Goal: Transaction & Acquisition: Subscribe to service/newsletter

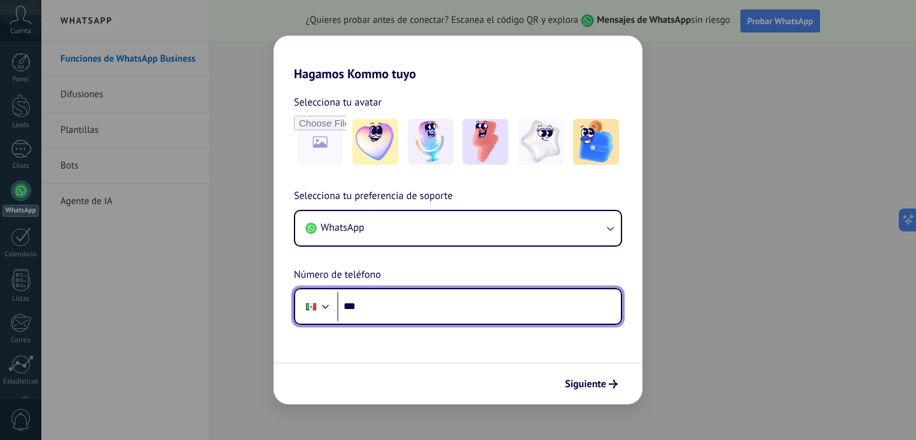
click at [396, 316] on input "***" at bounding box center [479, 306] width 284 height 29
paste input "**********"
type input "**********"
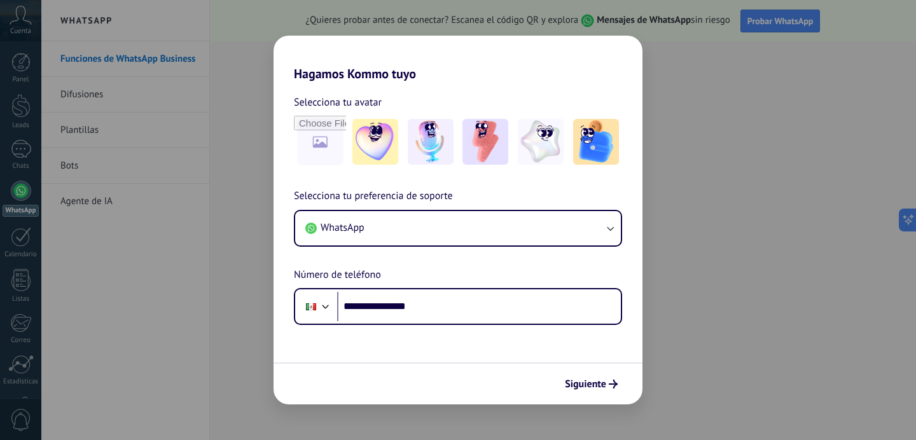
click at [470, 358] on form "**********" at bounding box center [458, 242] width 369 height 323
click at [591, 380] on span "Siguiente" at bounding box center [585, 384] width 41 height 9
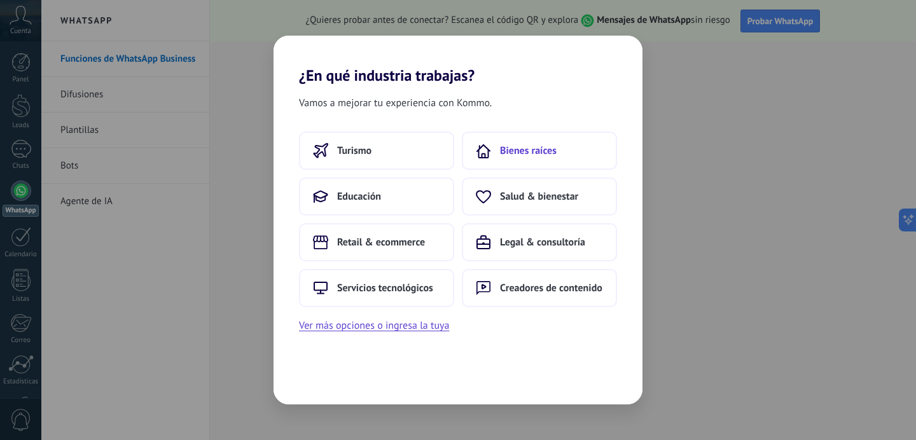
click at [548, 154] on span "Bienes raíces" at bounding box center [528, 150] width 57 height 13
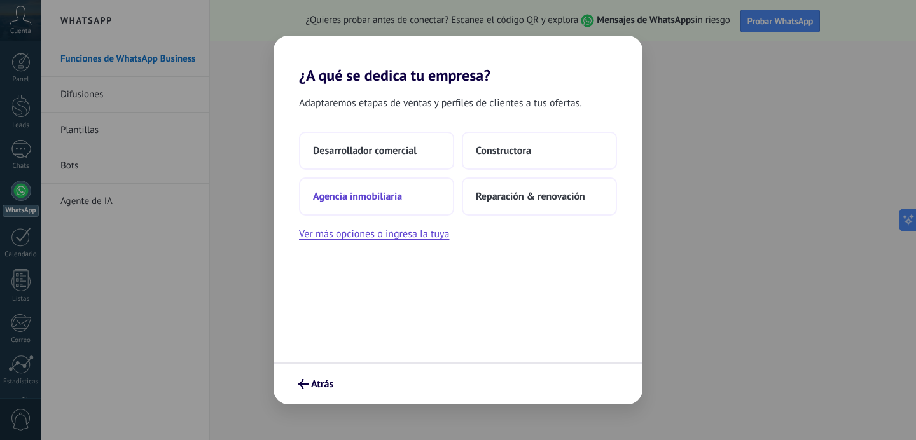
click at [369, 194] on span "Agencia inmobiliaria" at bounding box center [357, 196] width 89 height 13
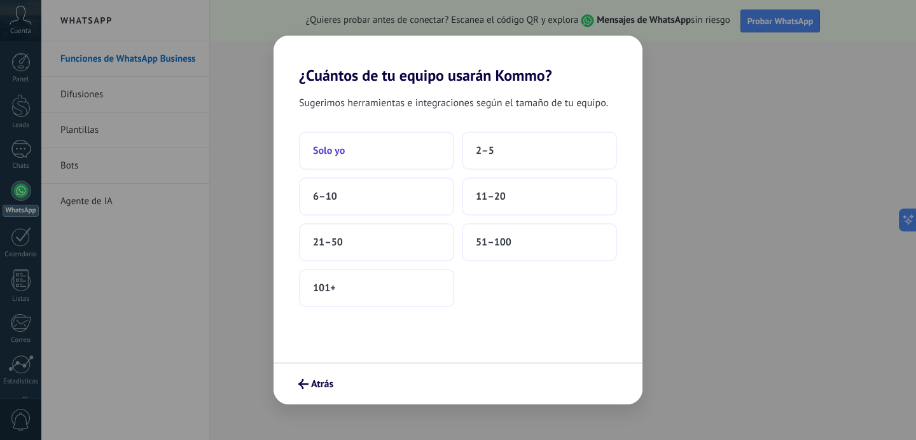
click at [348, 146] on button "Solo yo" at bounding box center [376, 151] width 155 height 38
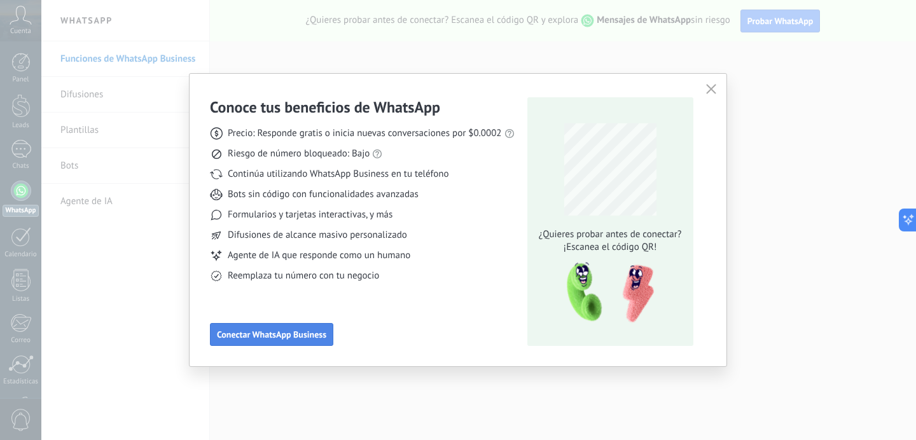
click at [285, 335] on span "Conectar WhatsApp Business" at bounding box center [271, 334] width 109 height 9
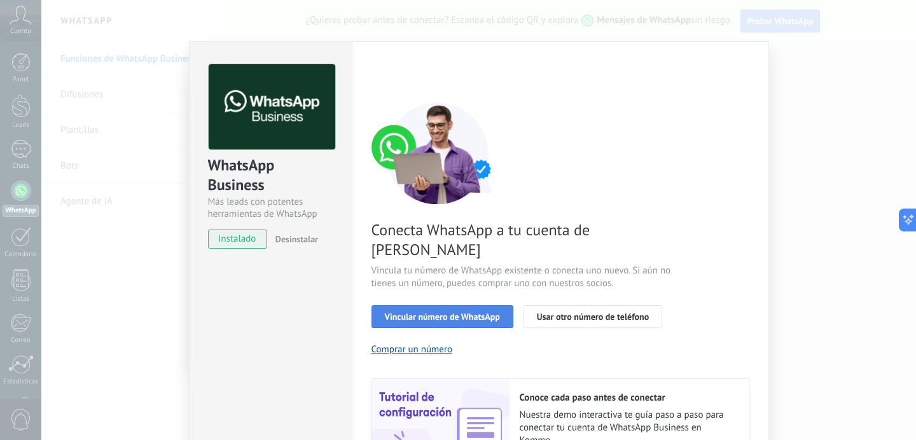
click at [474, 312] on span "Vincular número de WhatsApp" at bounding box center [442, 316] width 115 height 9
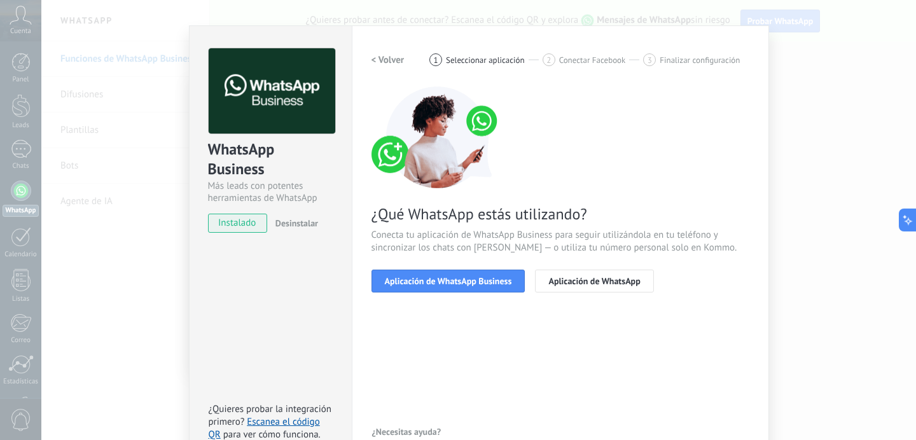
scroll to position [20, 0]
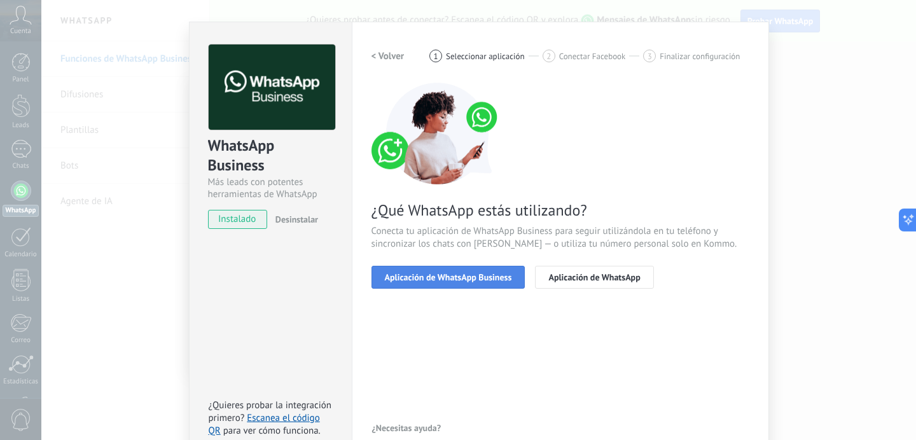
click at [449, 274] on span "Aplicación de WhatsApp Business" at bounding box center [448, 277] width 127 height 9
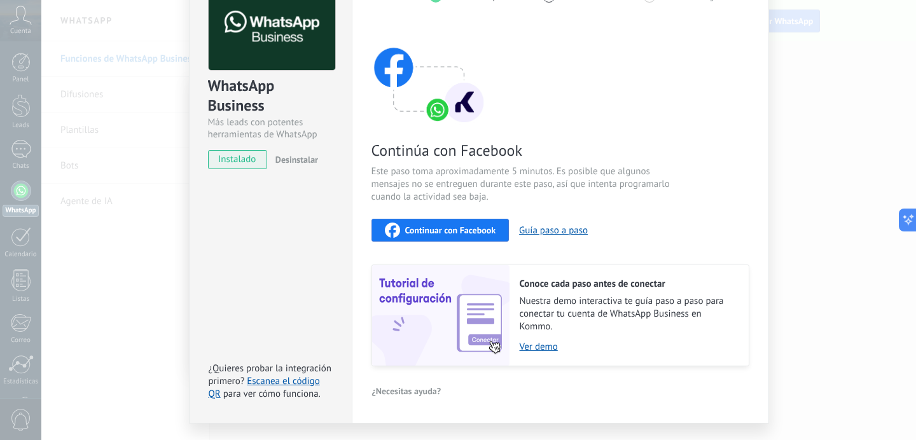
scroll to position [78, 0]
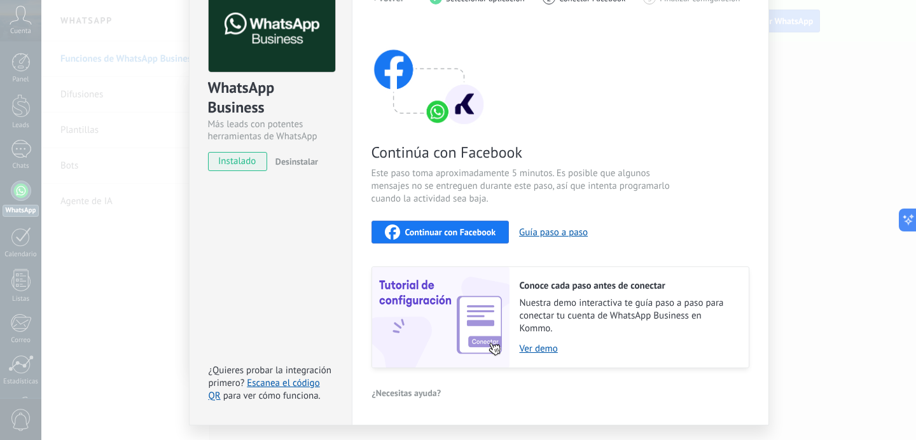
click at [463, 234] on span "Continuar con Facebook" at bounding box center [450, 232] width 91 height 9
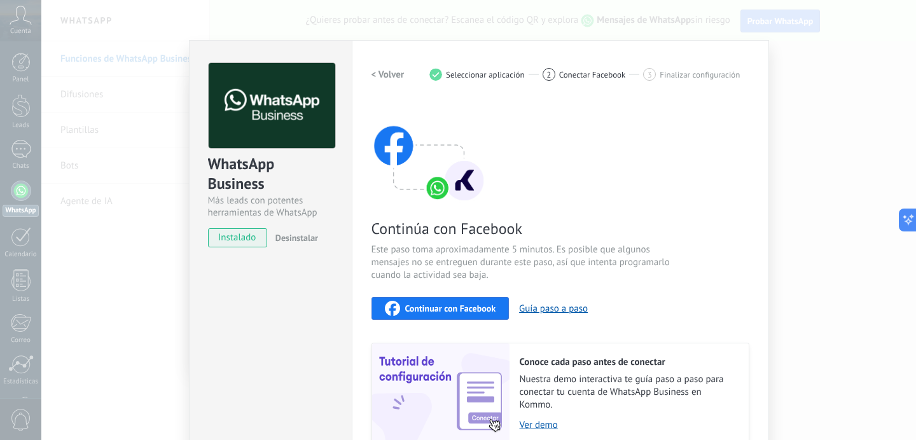
scroll to position [0, 0]
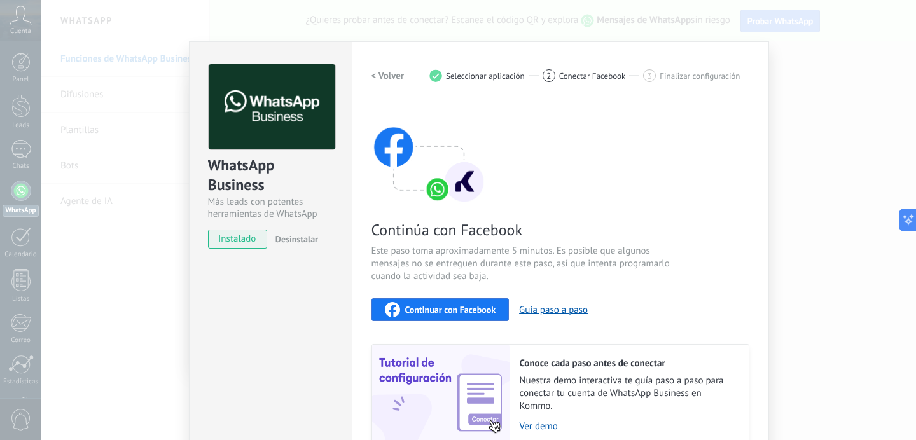
click at [384, 83] on button "< Volver" at bounding box center [388, 75] width 33 height 23
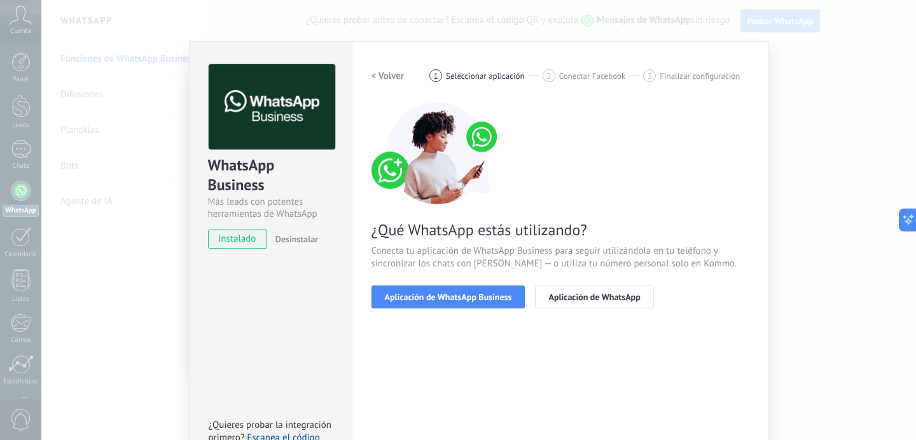
click at [380, 75] on h2 "< Volver" at bounding box center [388, 76] width 33 height 12
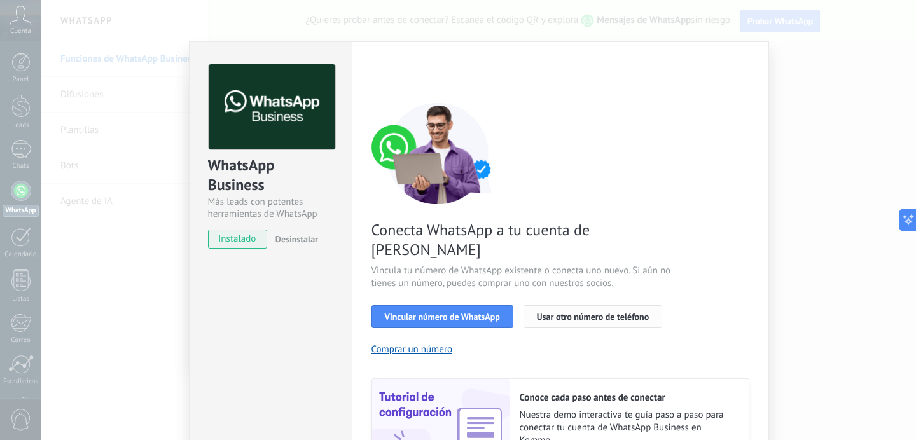
click at [562, 312] on span "Usar otro número de teléfono" at bounding box center [593, 316] width 112 height 9
drag, startPoint x: 438, startPoint y: 228, endPoint x: 564, endPoint y: 228, distance: 126.6
click at [564, 228] on span "Conecta WhatsApp a tu cuenta de [PERSON_NAME]" at bounding box center [523, 239] width 303 height 39
click at [609, 222] on span "Conecta WhatsApp a tu cuenta de [PERSON_NAME]" at bounding box center [523, 239] width 303 height 39
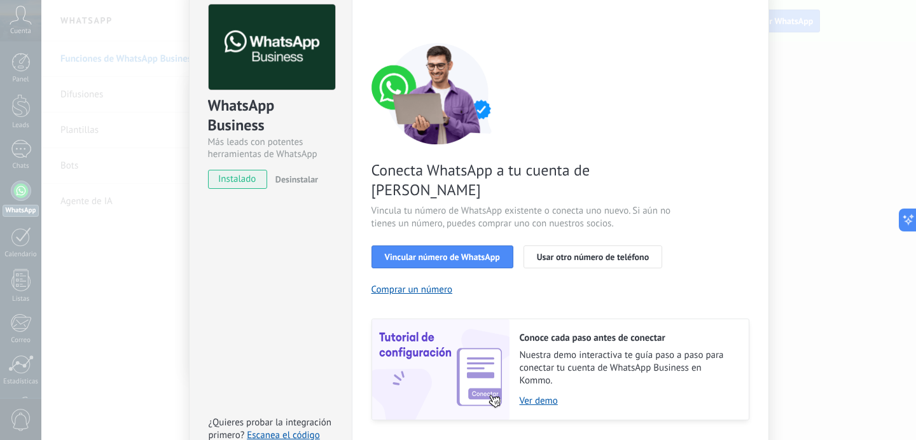
scroll to position [62, 0]
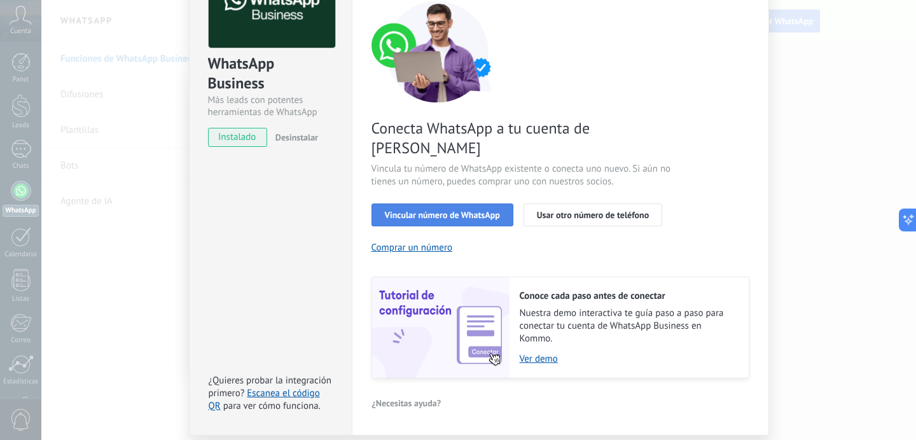
click at [448, 211] on span "Vincular número de WhatsApp" at bounding box center [442, 215] width 115 height 9
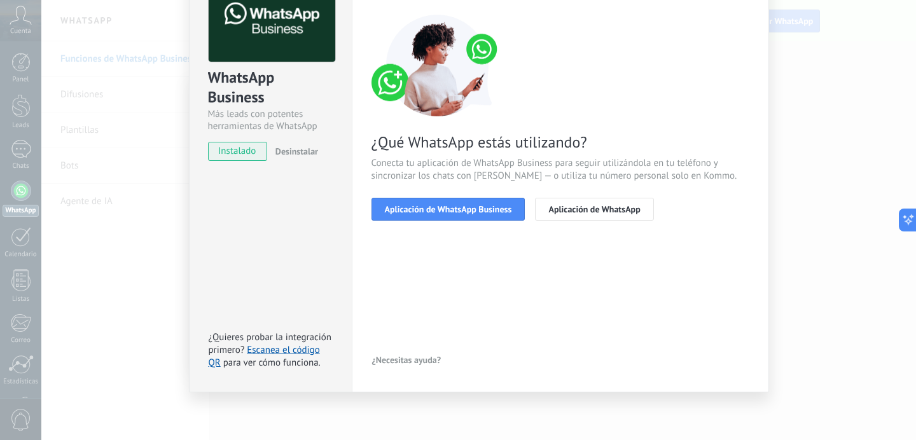
scroll to position [88, 0]
click at [469, 214] on span "Aplicación de WhatsApp Business" at bounding box center [448, 209] width 127 height 9
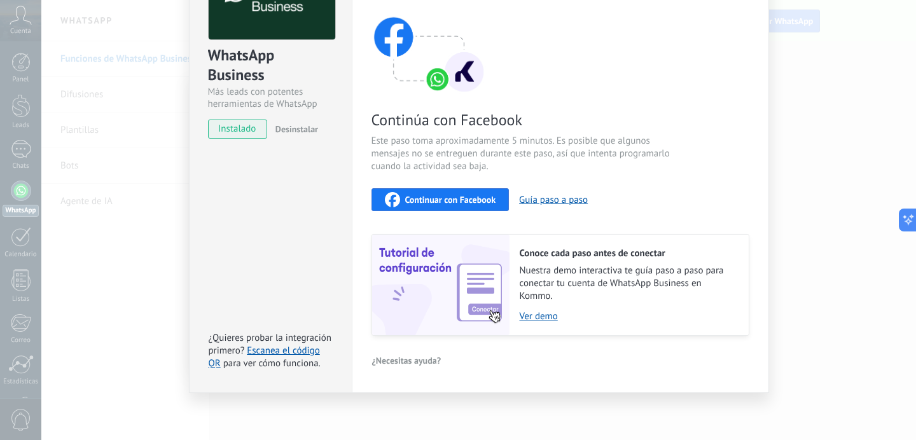
scroll to position [98, 0]
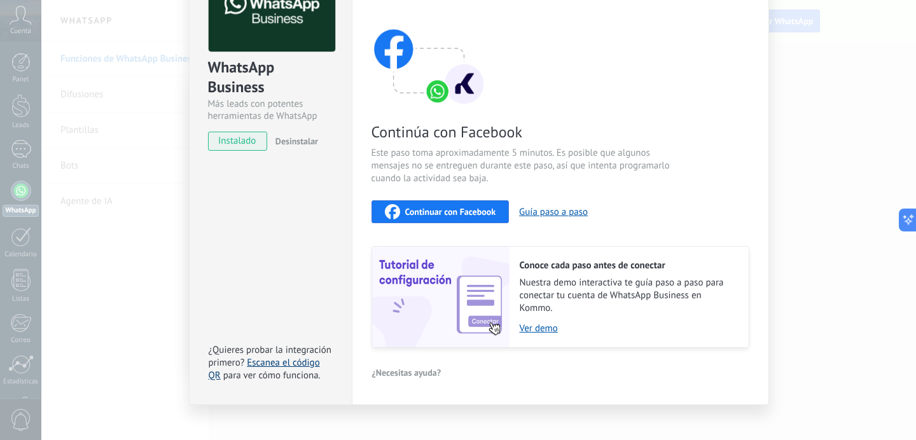
click at [293, 365] on link "Escanea el código QR" at bounding box center [264, 369] width 111 height 25
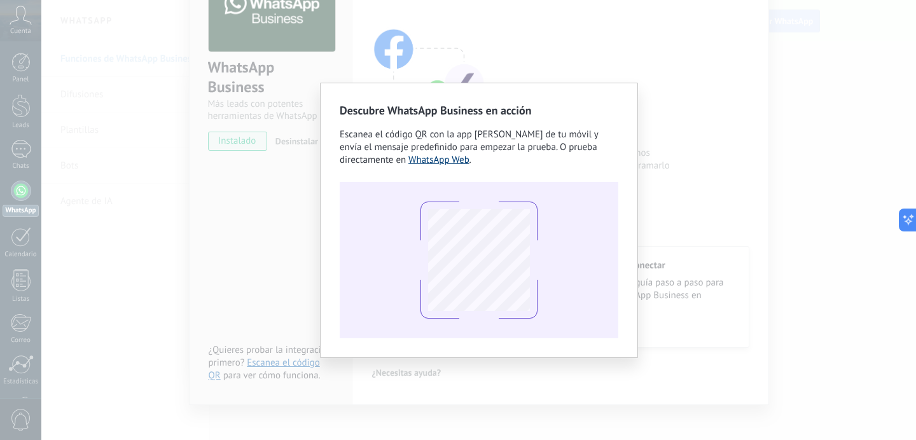
click at [450, 161] on link "WhatsApp Web" at bounding box center [438, 160] width 61 height 12
click at [694, 104] on div "Descubre WhatsApp Business en acción Escanea el código QR con la app [PERSON_NA…" at bounding box center [478, 220] width 875 height 440
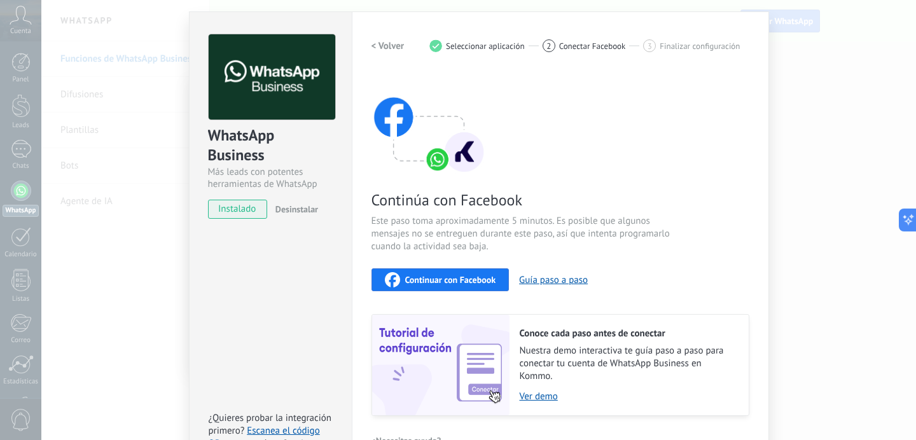
scroll to position [0, 0]
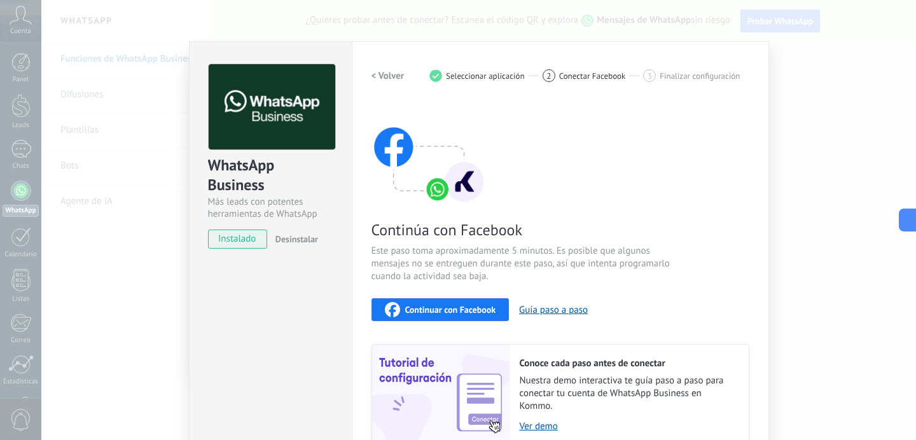
click at [849, 161] on div "WhatsApp Business Más leads con potentes herramientas de WhatsApp instalado Des…" at bounding box center [478, 220] width 875 height 440
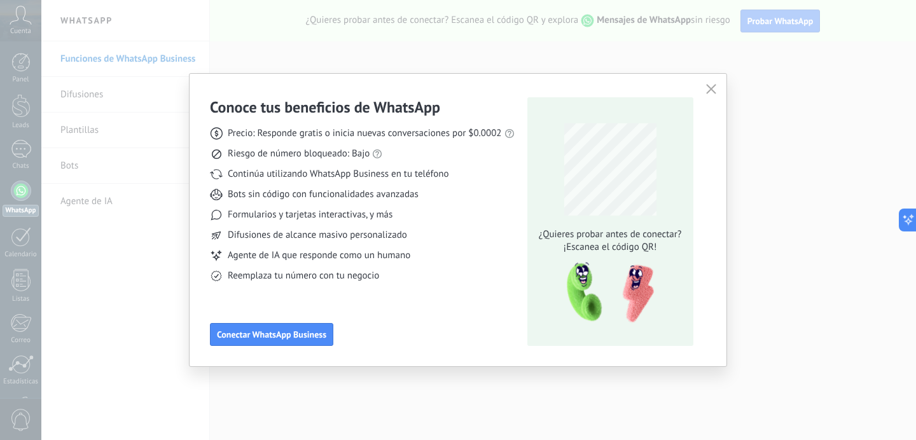
click at [707, 87] on icon "button" at bounding box center [711, 89] width 10 height 10
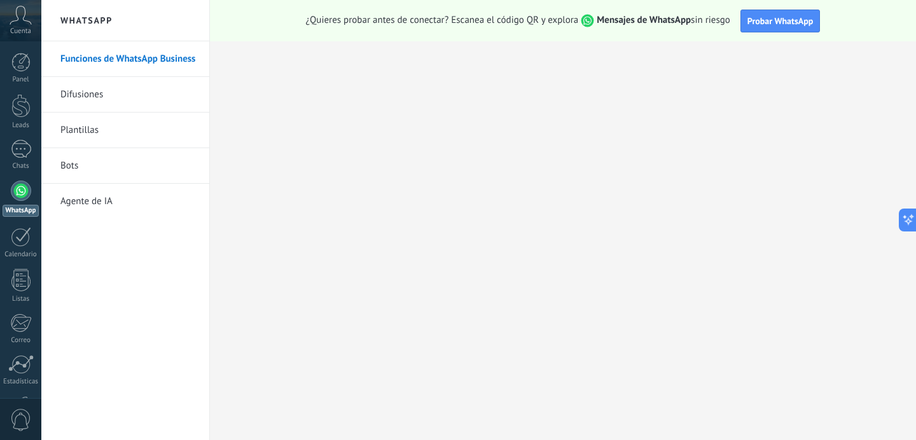
scroll to position [89, 0]
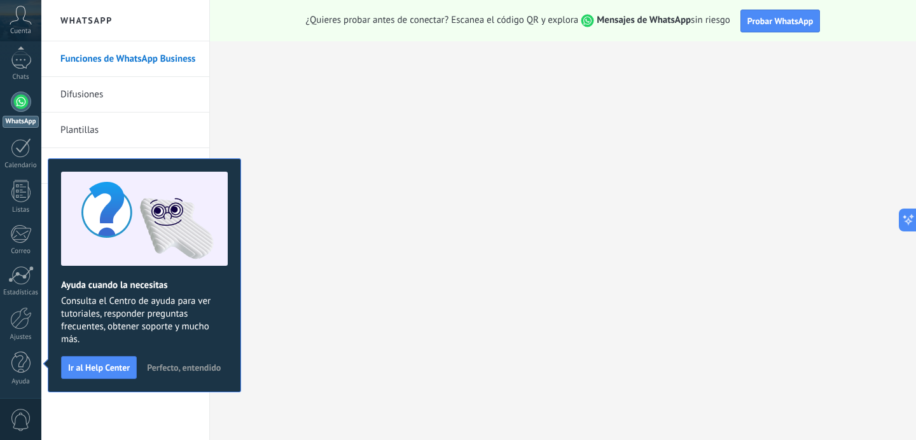
click at [178, 365] on span "Perfecto, entendido" at bounding box center [184, 367] width 74 height 9
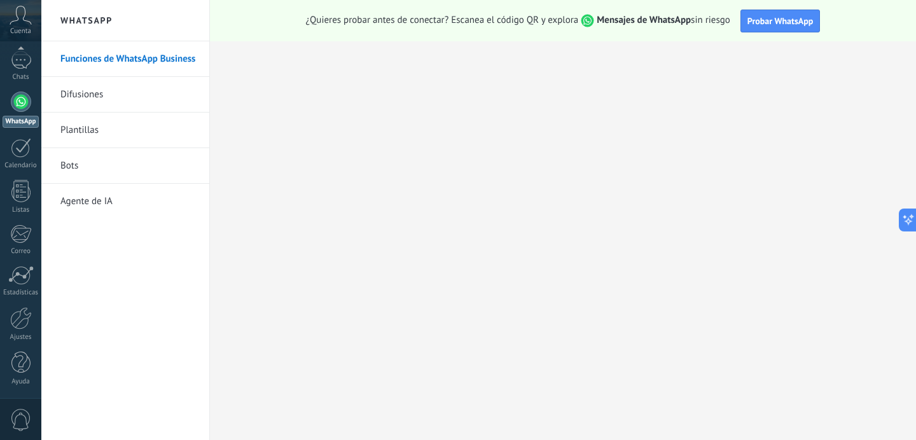
scroll to position [0, 0]
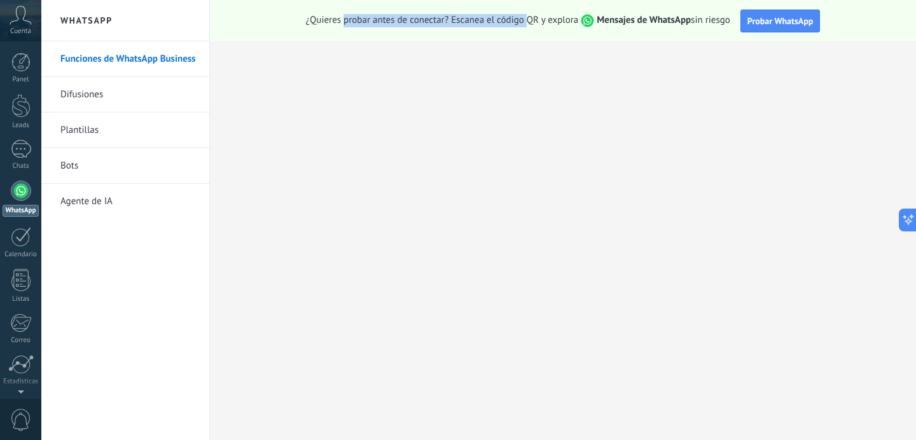
drag, startPoint x: 347, startPoint y: 21, endPoint x: 524, endPoint y: 21, distance: 176.9
click at [526, 21] on span "¿Quieres probar antes de conectar? Escanea el código QR y explora Mensajes de W…" at bounding box center [518, 20] width 424 height 13
click at [508, 22] on span "¿Quieres probar antes de conectar? Escanea el código QR y explora Mensajes de W…" at bounding box center [518, 20] width 424 height 13
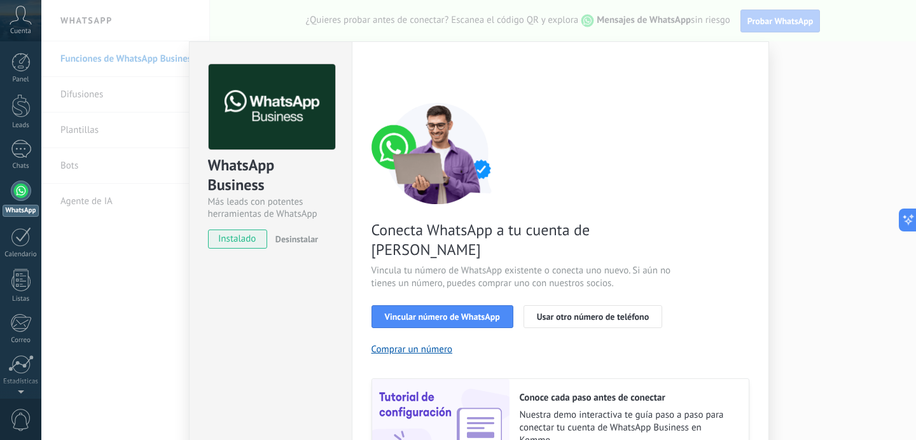
click at [804, 88] on div "WhatsApp Business Más leads con potentes herramientas de WhatsApp instalado Des…" at bounding box center [478, 220] width 875 height 440
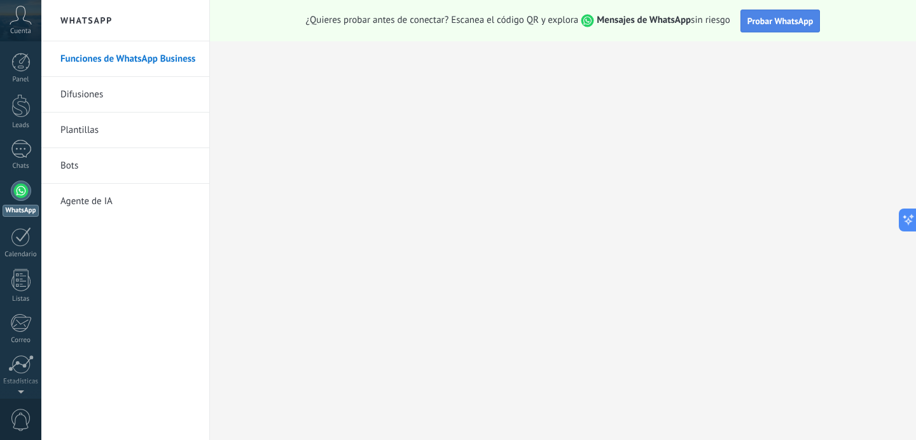
click at [762, 22] on span "Probar WhatsApp" at bounding box center [781, 20] width 66 height 11
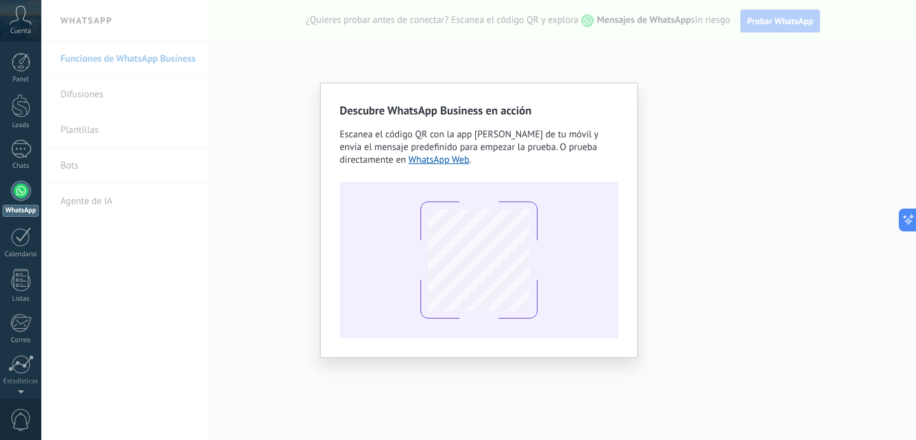
click at [719, 193] on div "Descubre WhatsApp Business en acción Escanea el código QR con la app [PERSON_NA…" at bounding box center [478, 220] width 875 height 440
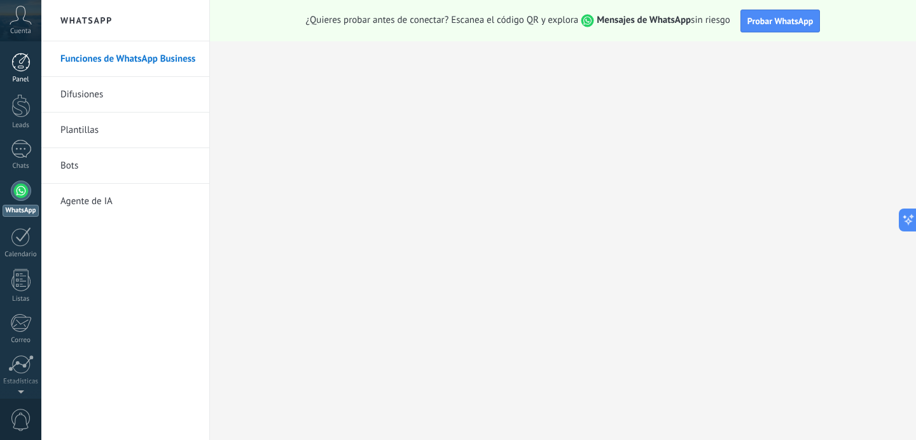
click at [22, 69] on div at bounding box center [20, 62] width 19 height 19
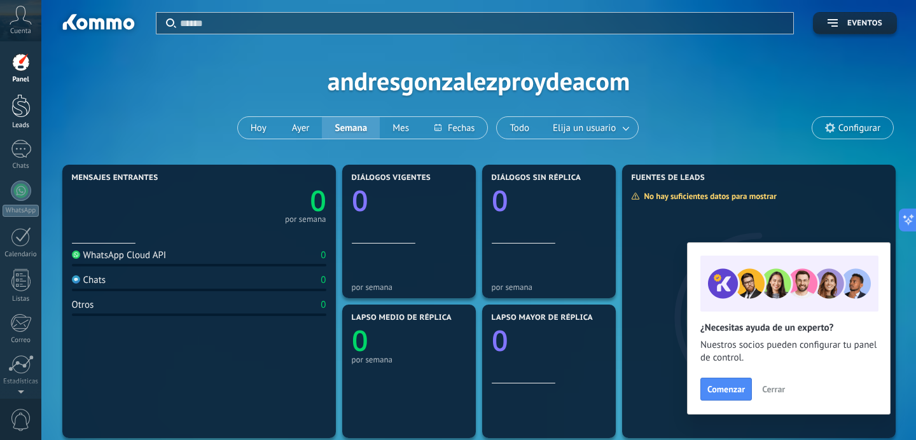
click at [21, 115] on div at bounding box center [20, 106] width 19 height 24
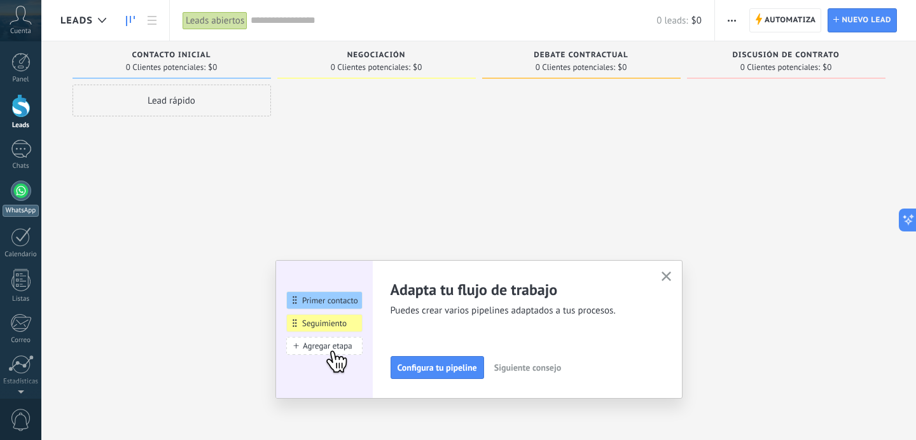
click at [22, 207] on div "WhatsApp" at bounding box center [21, 211] width 36 height 12
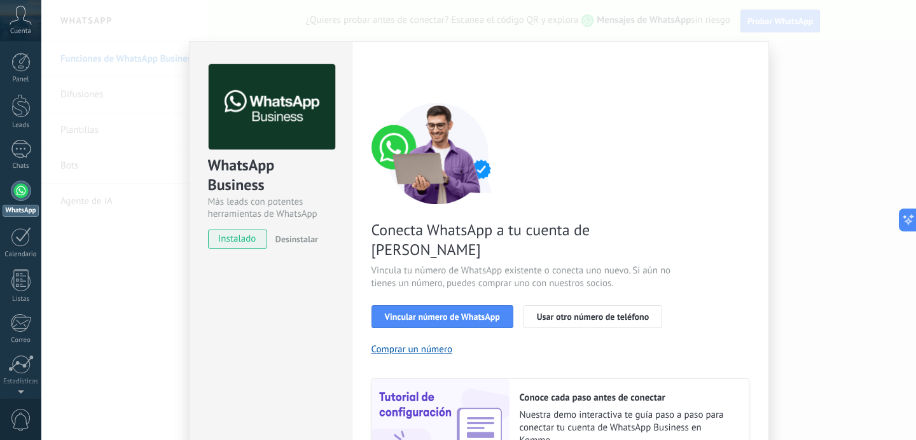
click at [867, 109] on div "WhatsApp Business Más leads con potentes herramientas de WhatsApp instalado Des…" at bounding box center [478, 220] width 875 height 440
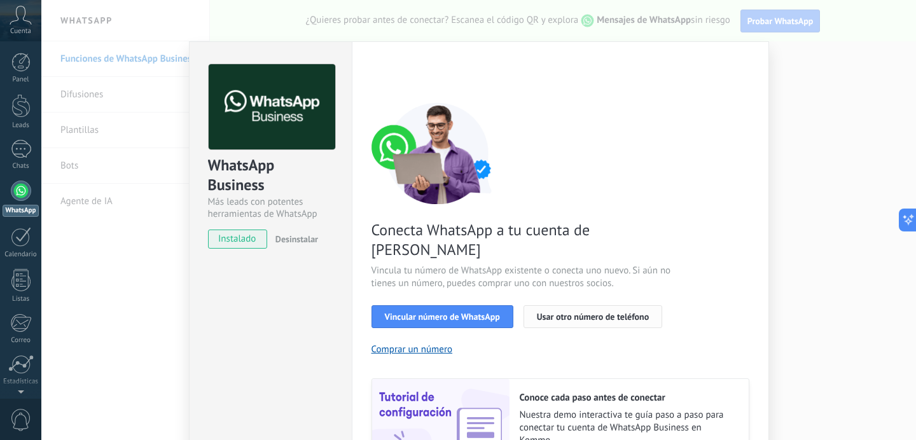
click at [605, 305] on button "Usar otro número de teléfono" at bounding box center [593, 316] width 139 height 23
click at [818, 65] on div "WhatsApp Business Más leads con potentes herramientas de WhatsApp instalado Des…" at bounding box center [478, 220] width 875 height 440
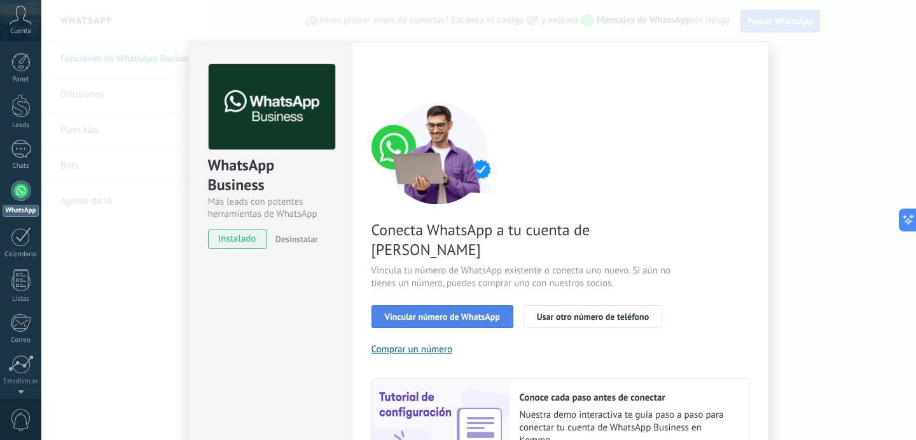
click at [466, 312] on span "Vincular número de WhatsApp" at bounding box center [442, 316] width 115 height 9
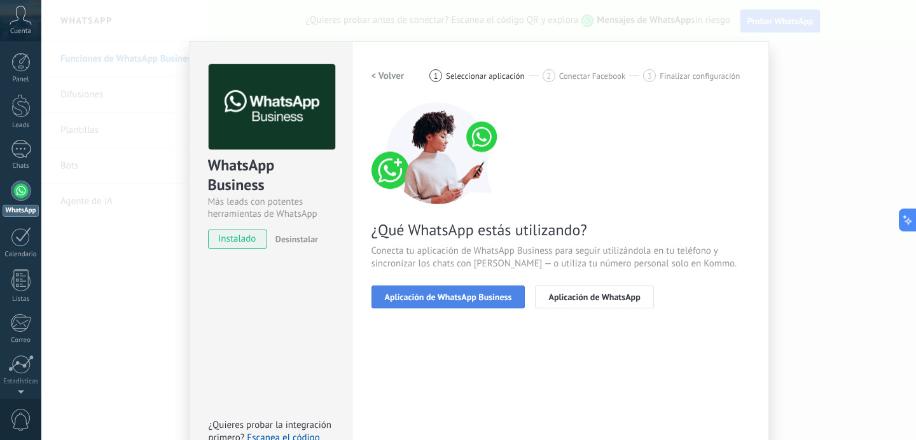
click at [462, 293] on span "Aplicación de WhatsApp Business" at bounding box center [448, 297] width 127 height 9
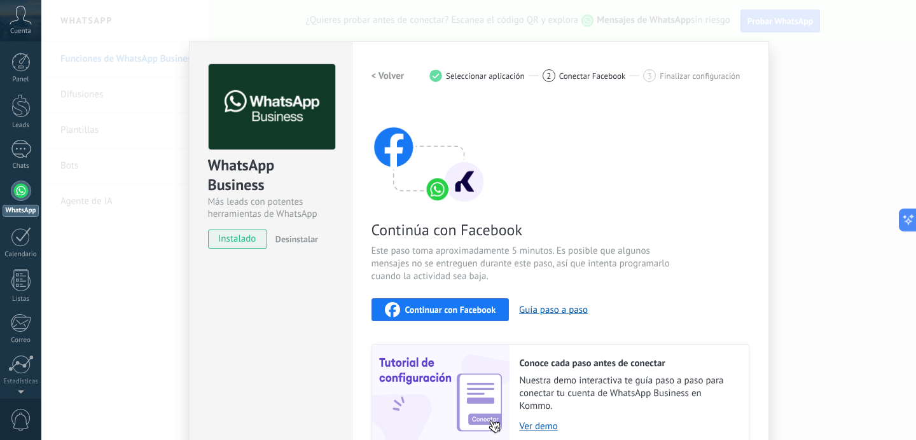
click at [464, 315] on div "Continuar con Facebook" at bounding box center [440, 309] width 111 height 15
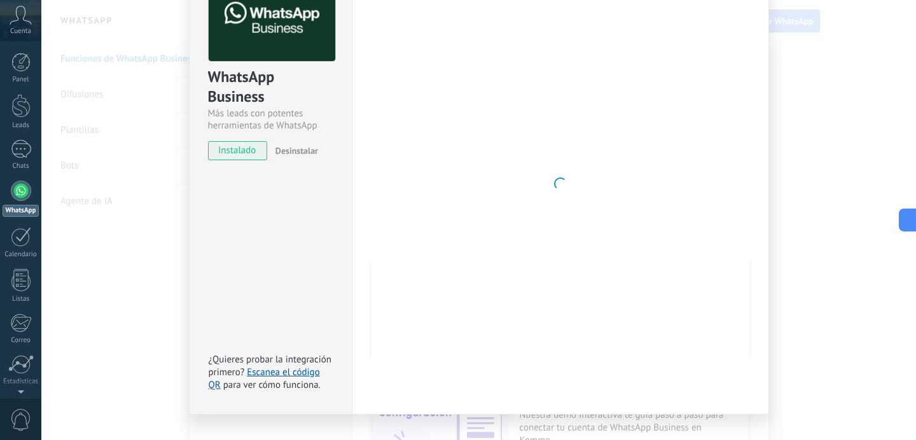
scroll to position [14, 0]
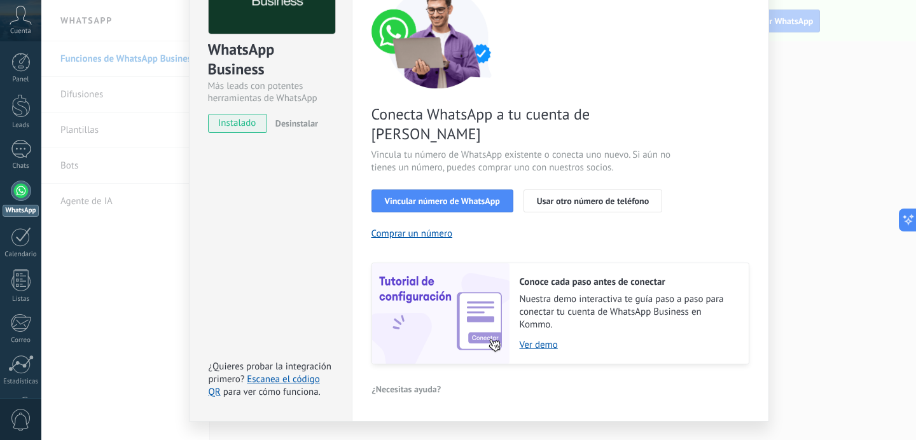
scroll to position [125, 0]
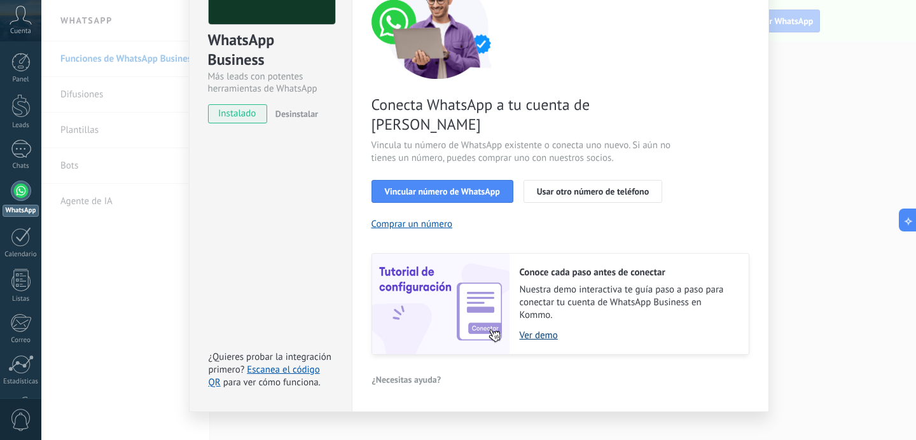
click at [538, 330] on link "Ver demo" at bounding box center [628, 336] width 216 height 12
click at [457, 187] on span "Vincular número de WhatsApp" at bounding box center [442, 191] width 115 height 9
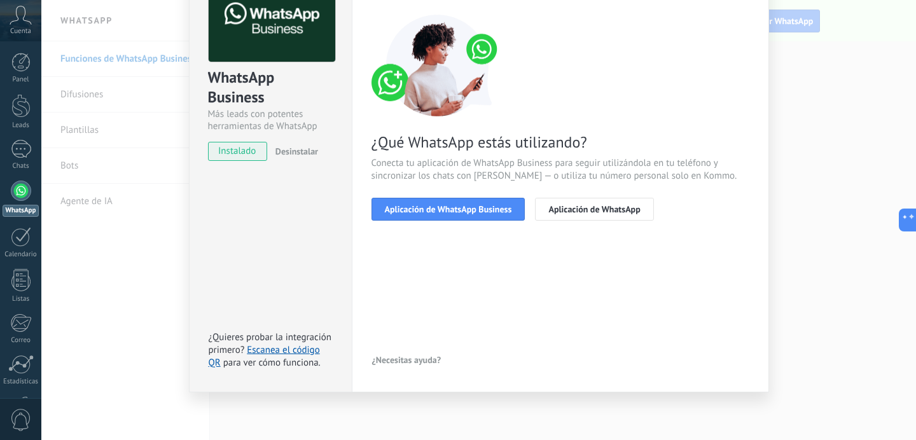
scroll to position [88, 0]
click at [453, 209] on span "Aplicación de WhatsApp Business" at bounding box center [448, 209] width 127 height 9
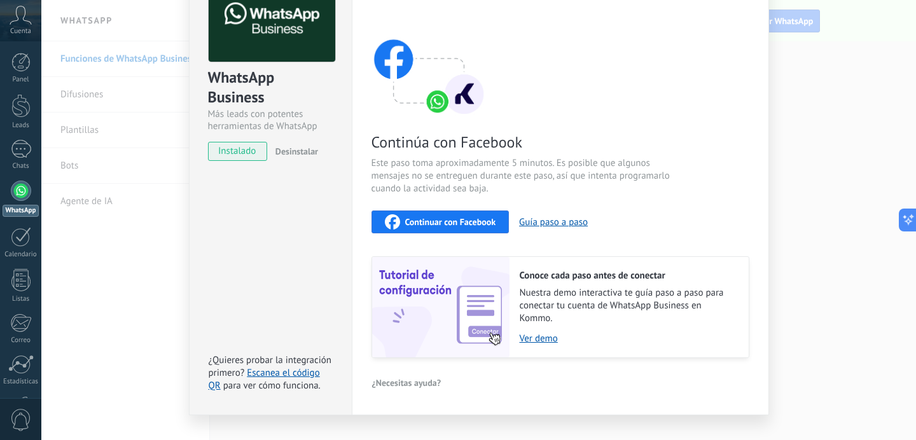
click at [453, 222] on span "Continuar con Facebook" at bounding box center [450, 222] width 91 height 9
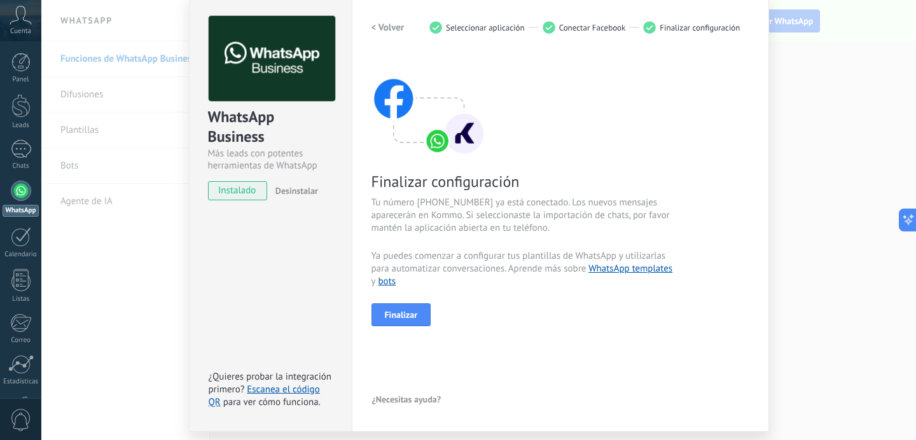
scroll to position [48, 0]
click at [405, 312] on span "Finalizar" at bounding box center [401, 315] width 33 height 9
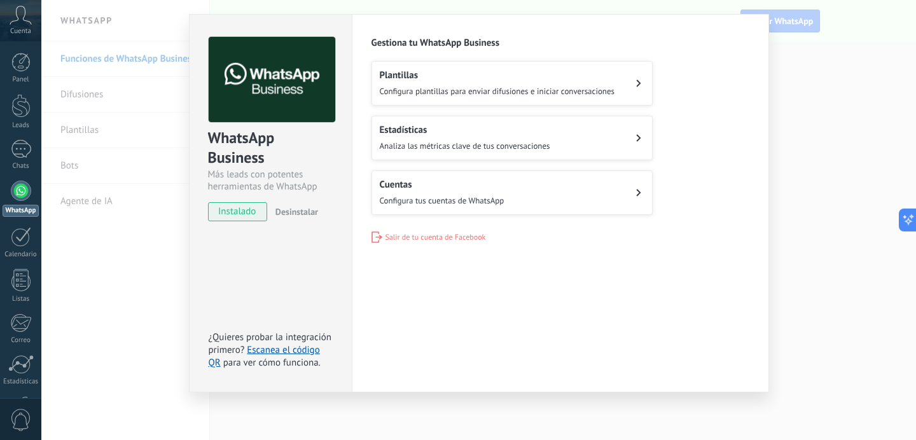
click at [475, 76] on h2 "Plantillas" at bounding box center [497, 75] width 235 height 12
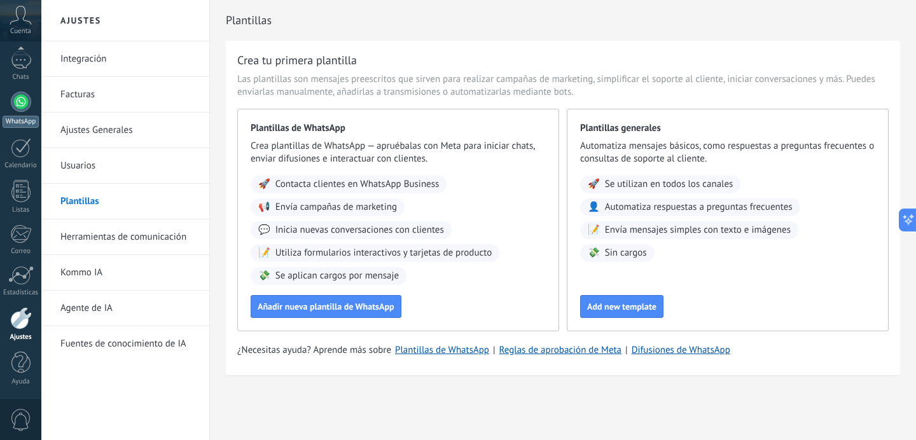
click at [27, 105] on div at bounding box center [21, 102] width 20 height 20
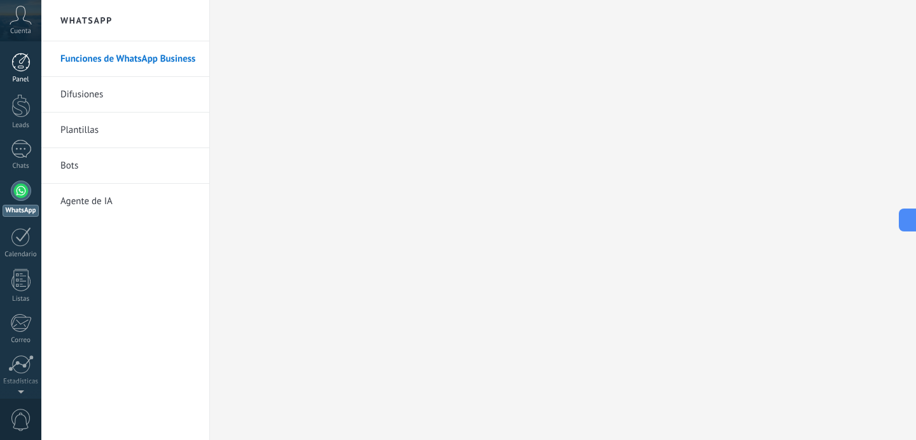
click at [28, 69] on div at bounding box center [20, 62] width 19 height 19
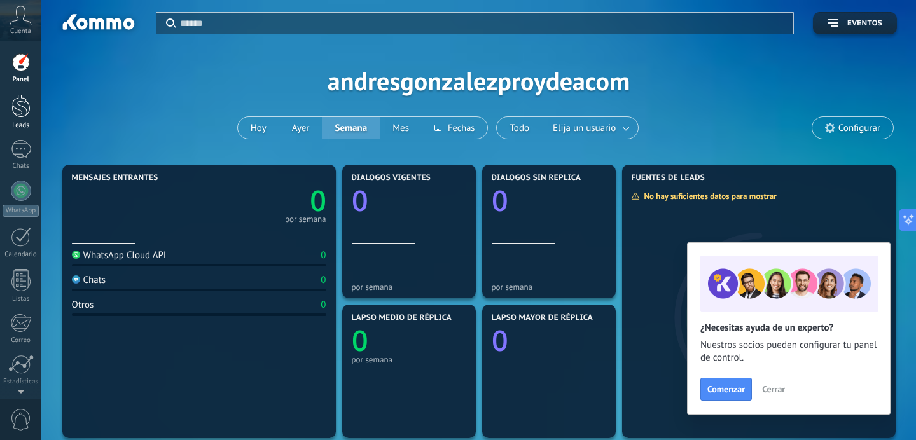
click at [20, 114] on div at bounding box center [20, 106] width 19 height 24
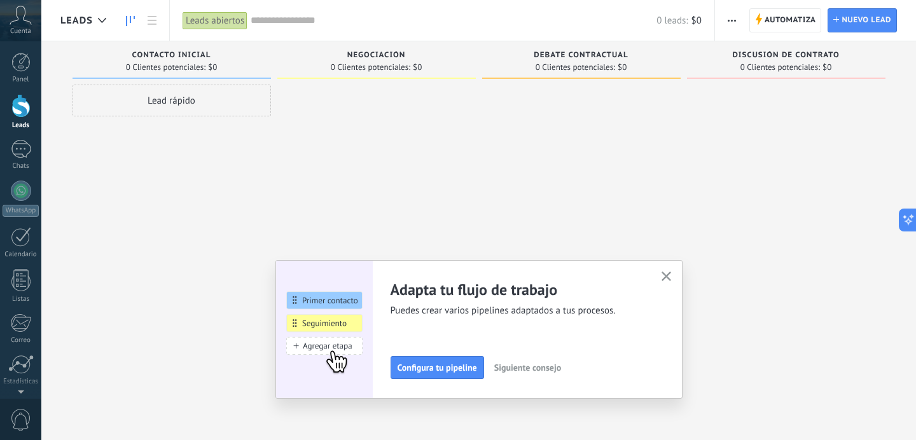
click at [666, 272] on icon "button" at bounding box center [667, 277] width 10 height 10
